Goal: Navigation & Orientation: Find specific page/section

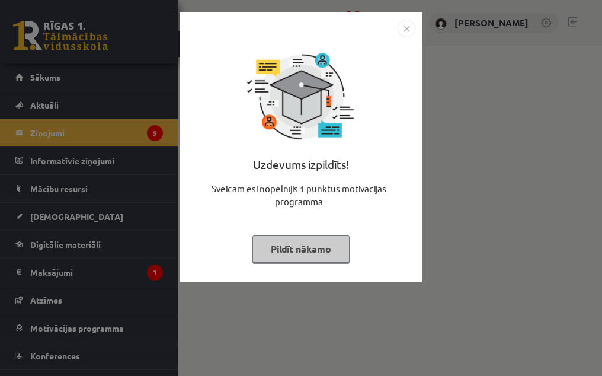
click at [328, 249] on button "Pildīt nākamo" at bounding box center [301, 248] width 97 height 27
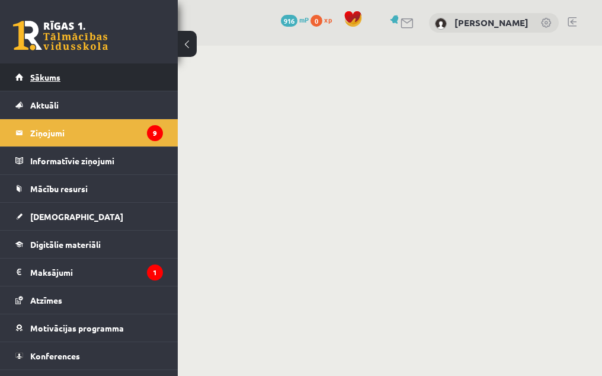
click at [92, 84] on link "Sākums" at bounding box center [89, 76] width 148 height 27
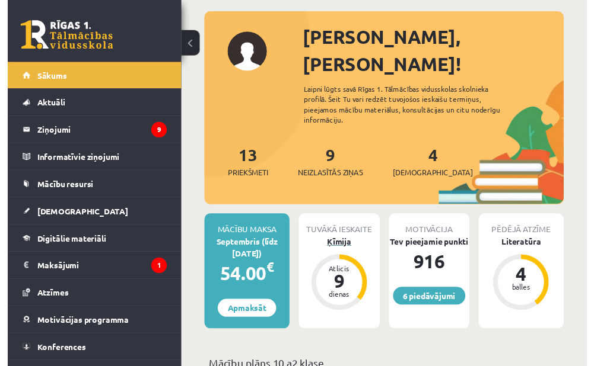
scroll to position [59, 0]
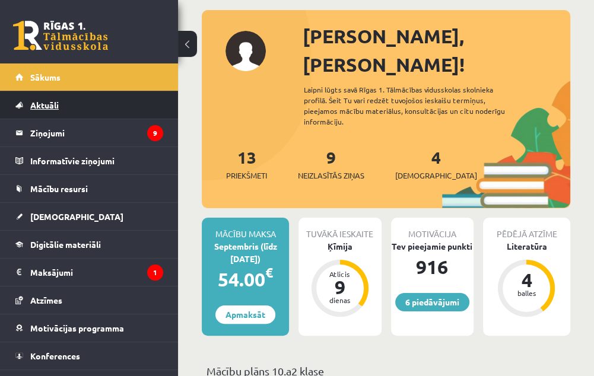
click at [124, 108] on link "Aktuāli" at bounding box center [89, 104] width 148 height 27
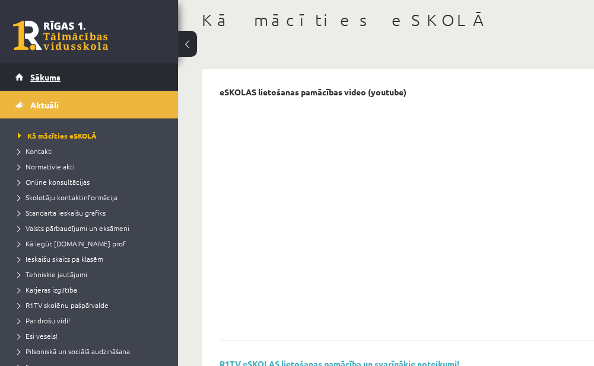
click at [91, 74] on link "Sākums" at bounding box center [89, 76] width 148 height 27
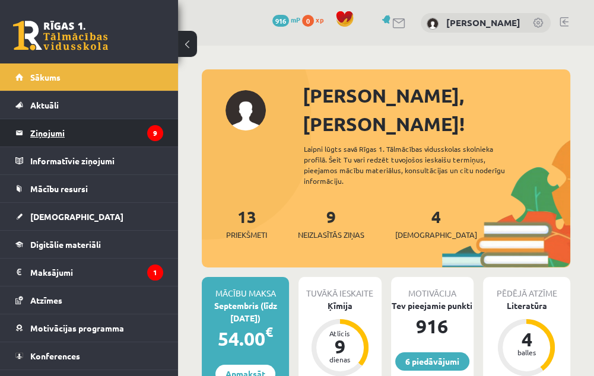
click at [100, 135] on legend "Ziņojumi 9" at bounding box center [96, 132] width 133 height 27
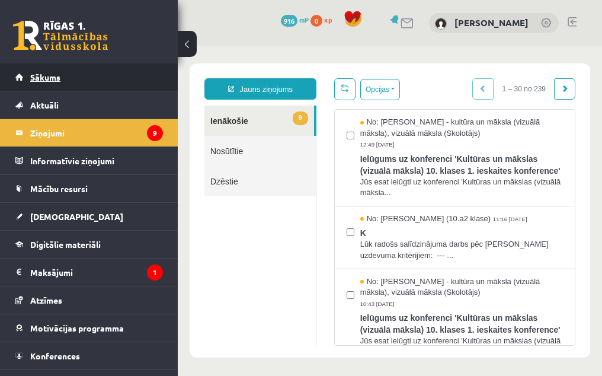
click at [72, 87] on link "Sākums" at bounding box center [89, 76] width 148 height 27
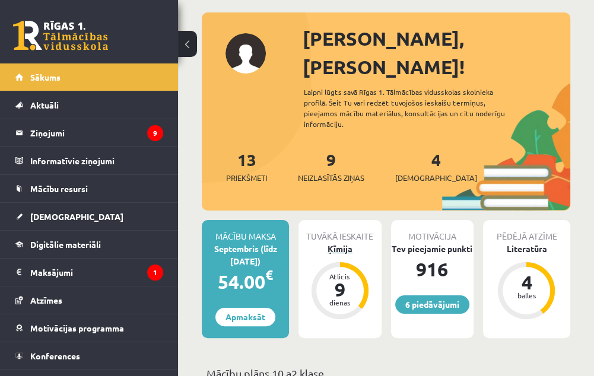
scroll to position [59, 0]
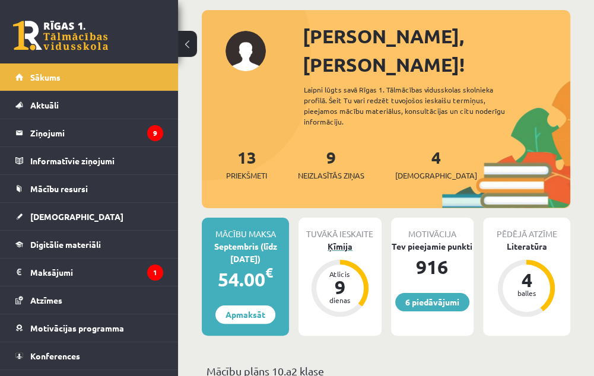
click at [346, 240] on div "Ķīmija" at bounding box center [339, 246] width 82 height 12
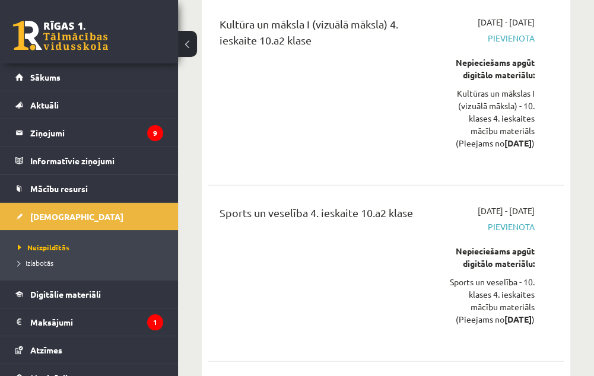
scroll to position [14095, 0]
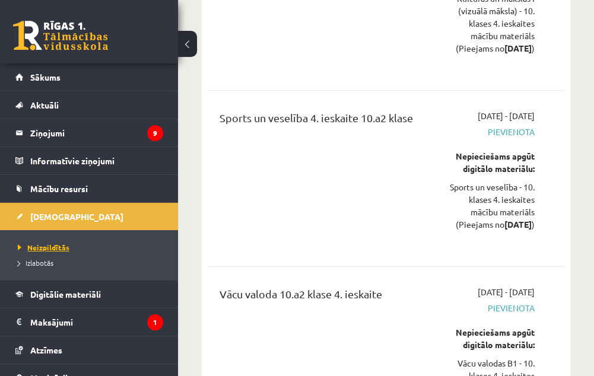
click at [43, 249] on span "Neizpildītās" at bounding box center [44, 247] width 52 height 9
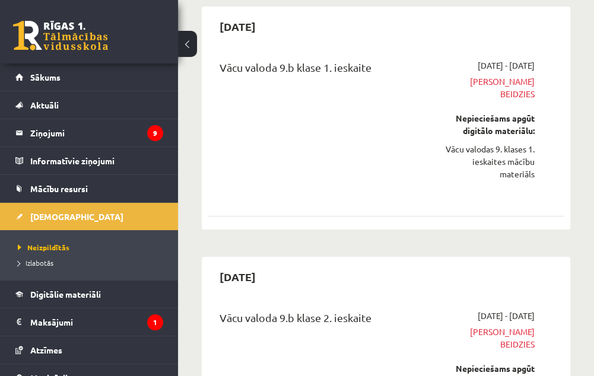
scroll to position [119, 0]
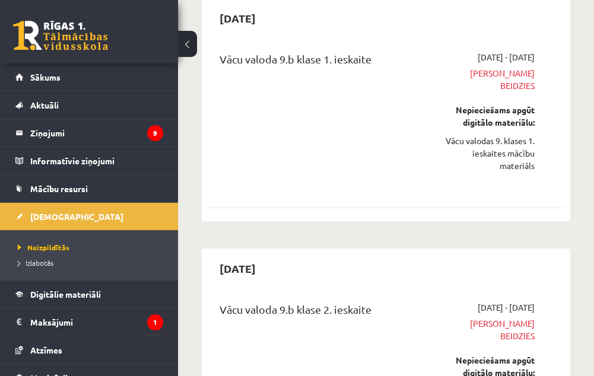
click at [196, 46] on button at bounding box center [187, 44] width 19 height 26
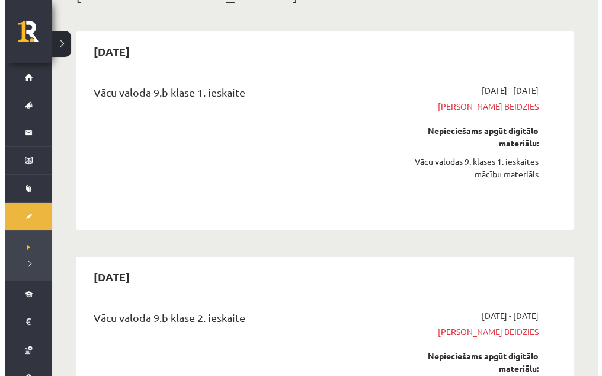
scroll to position [0, 0]
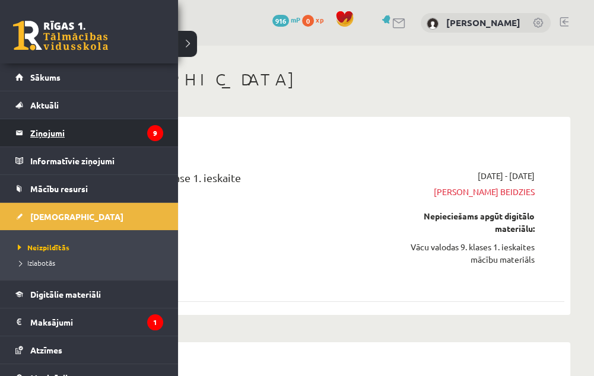
click at [78, 138] on legend "Ziņojumi 9" at bounding box center [96, 132] width 133 height 27
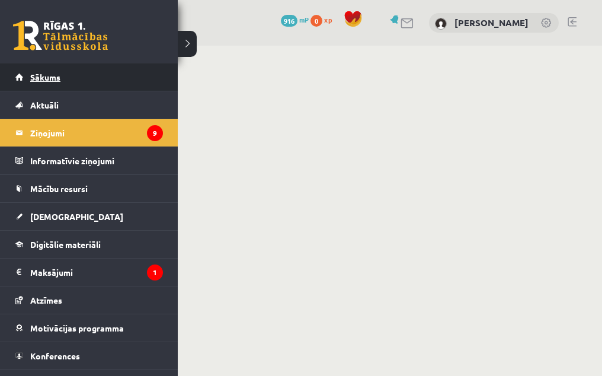
click at [28, 81] on link "Sākums" at bounding box center [89, 76] width 148 height 27
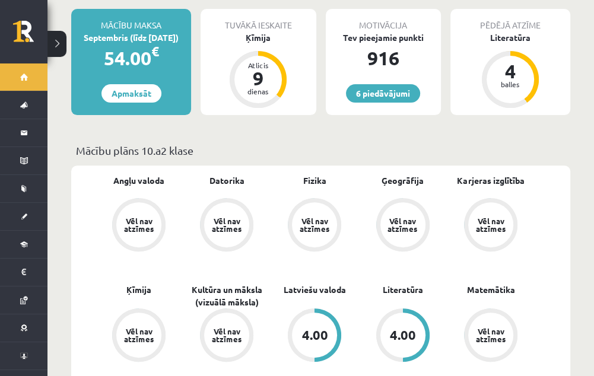
scroll to position [237, 0]
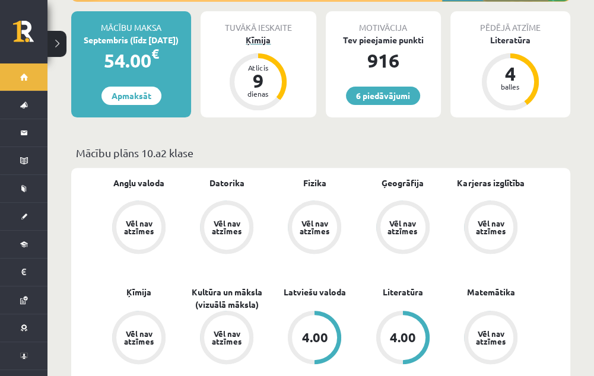
click at [259, 64] on div "Atlicis" at bounding box center [258, 67] width 36 height 7
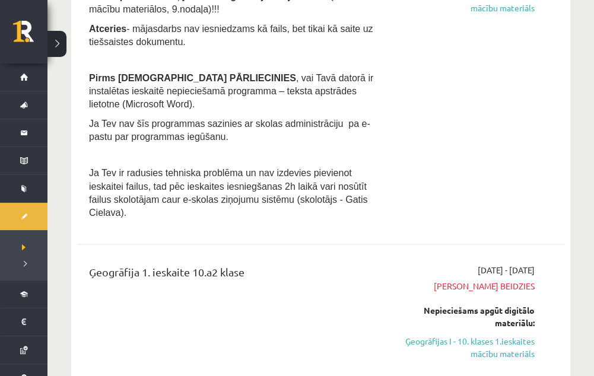
scroll to position [1304, 0]
